Goal: Information Seeking & Learning: Learn about a topic

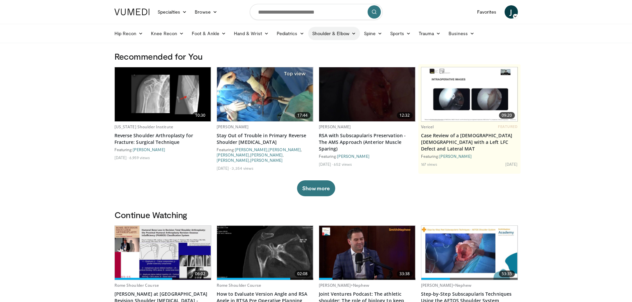
click at [327, 35] on link "Shoulder & Elbow" at bounding box center [334, 33] width 52 height 13
click at [310, 62] on link "Shoulder" at bounding box center [319, 59] width 79 height 11
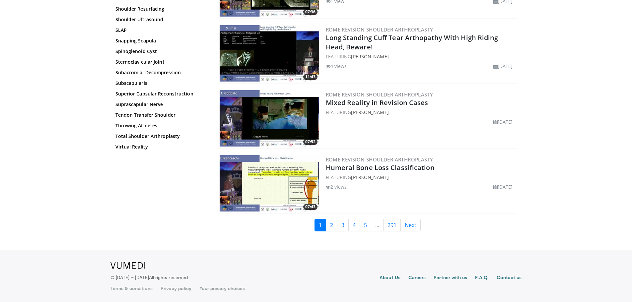
scroll to position [1545, 0]
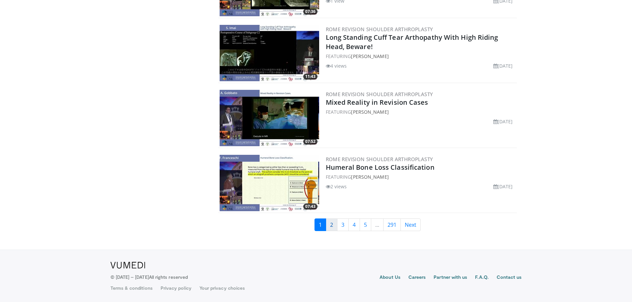
click at [331, 226] on link "2" at bounding box center [332, 224] width 12 height 13
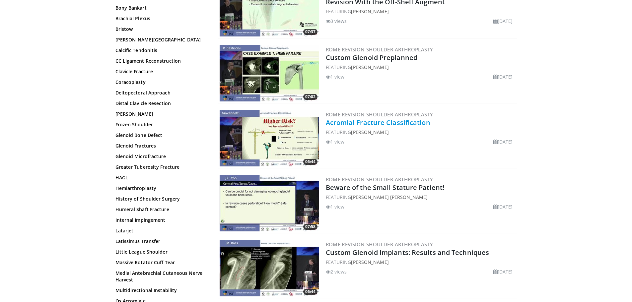
scroll to position [1551, 0]
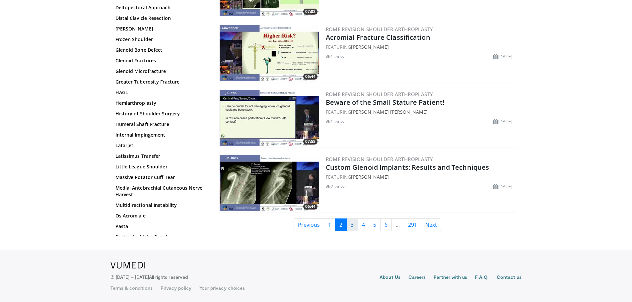
click at [354, 222] on link "3" at bounding box center [352, 224] width 12 height 13
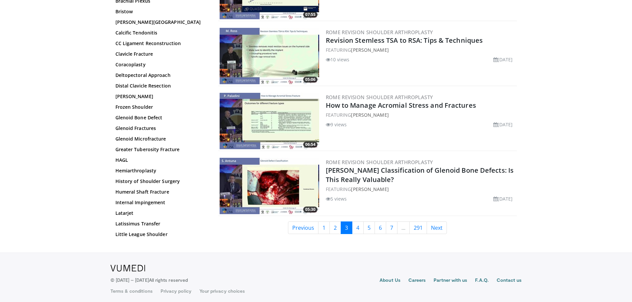
scroll to position [1551, 0]
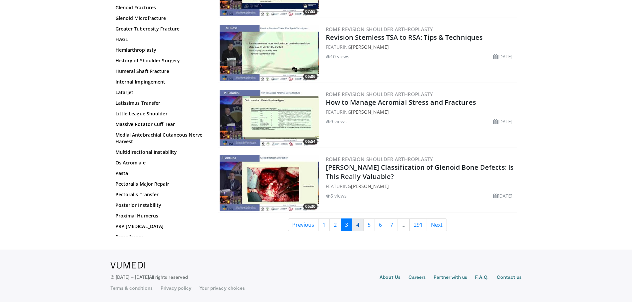
click at [358, 225] on link "4" at bounding box center [358, 224] width 12 height 13
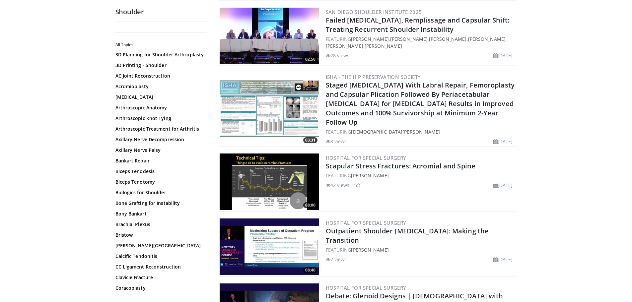
scroll to position [729, 0]
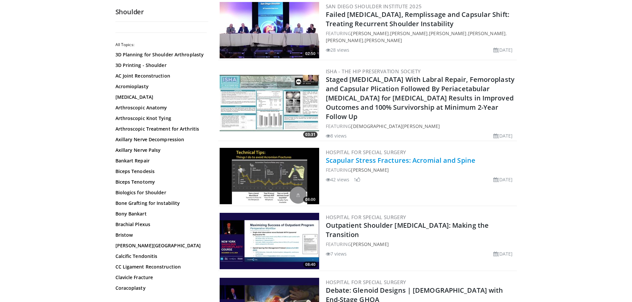
click at [401, 160] on link "Scapular Stress Fractures: Acromial and Spine" at bounding box center [401, 160] width 150 height 9
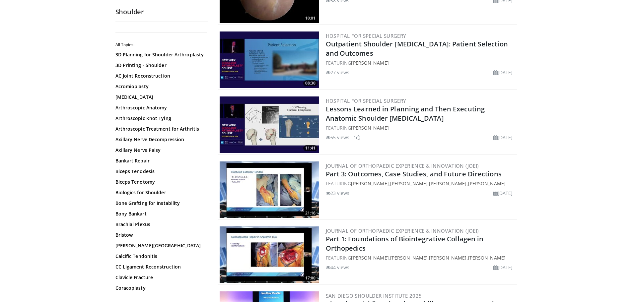
scroll to position [298, 0]
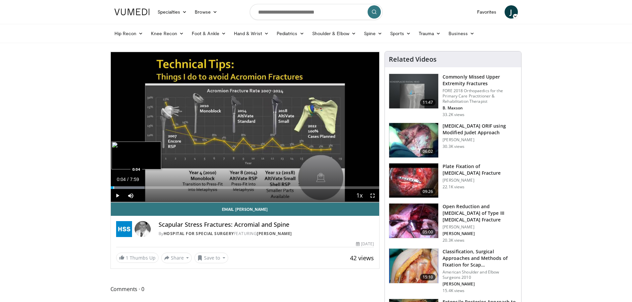
click at [113, 188] on div "Progress Bar" at bounding box center [113, 187] width 1 height 3
click at [117, 195] on span "Video Player" at bounding box center [117, 195] width 13 height 13
click at [115, 197] on span "Video Player" at bounding box center [117, 195] width 13 height 13
click at [129, 197] on span "Video Player" at bounding box center [130, 195] width 13 height 13
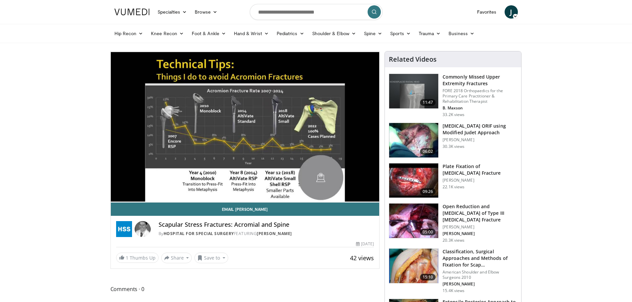
click at [129, 197] on video-js "**********" at bounding box center [245, 126] width 269 height 151
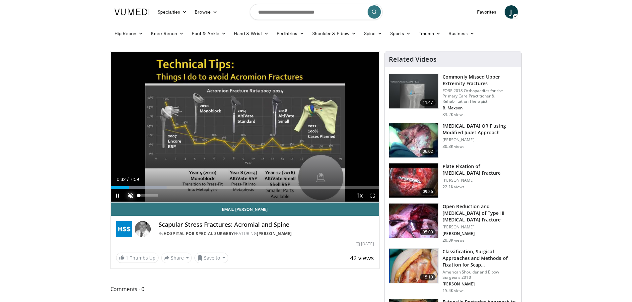
click at [129, 196] on span "Video Player" at bounding box center [130, 195] width 13 height 13
click at [113, 187] on div "Progress Bar" at bounding box center [113, 187] width 1 height 3
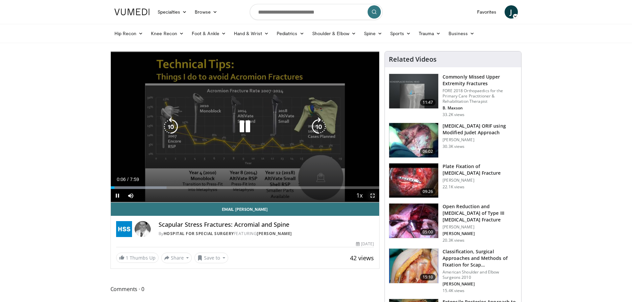
drag, startPoint x: 372, startPoint y: 195, endPoint x: 372, endPoint y: 235, distance: 39.8
click at [372, 195] on span "Video Player" at bounding box center [372, 195] width 13 height 13
